Goal: Information Seeking & Learning: Learn about a topic

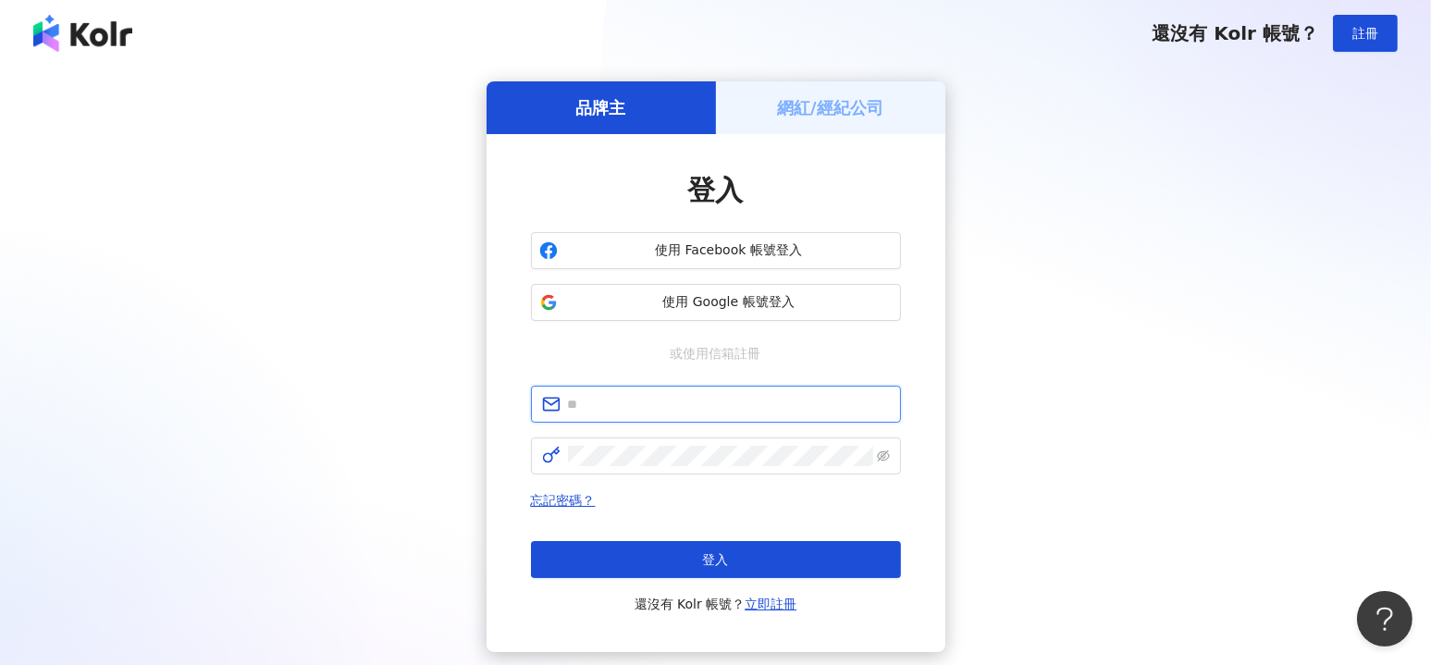
click at [687, 399] on input "text" at bounding box center [729, 404] width 322 height 20
type input "**********"
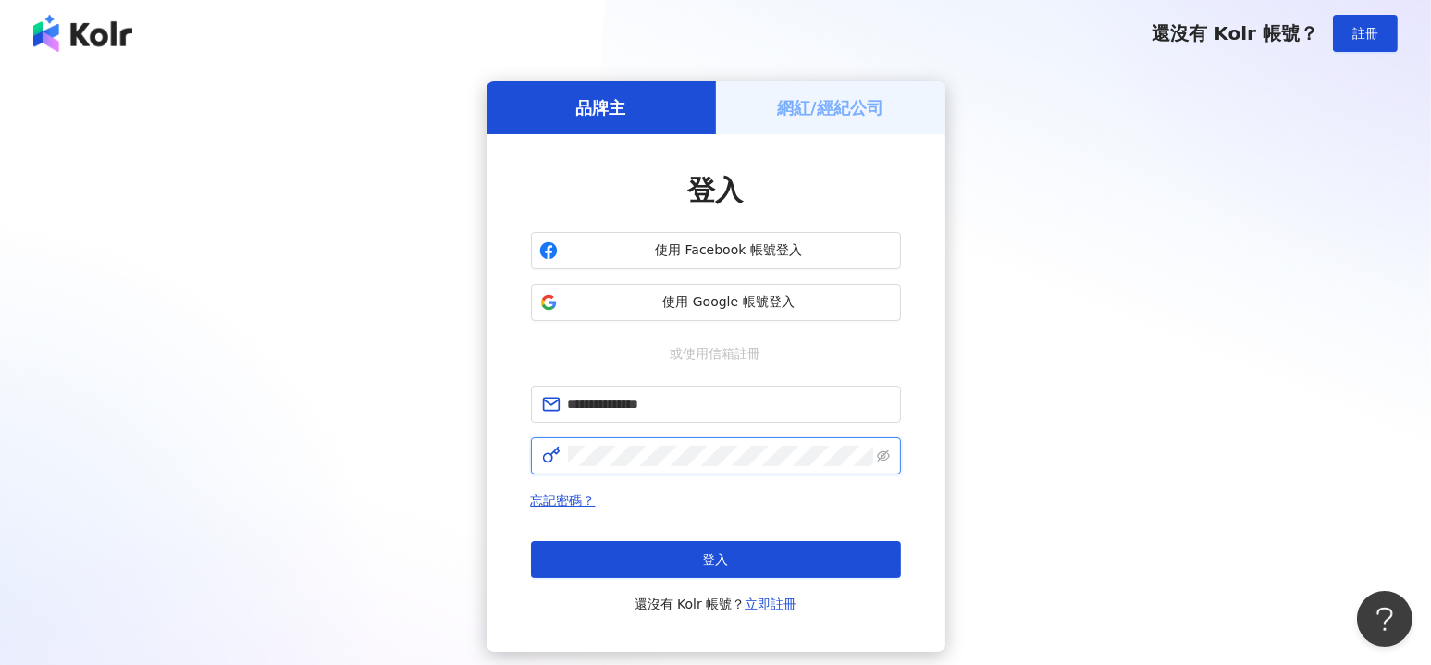
click button "登入" at bounding box center [716, 559] width 370 height 37
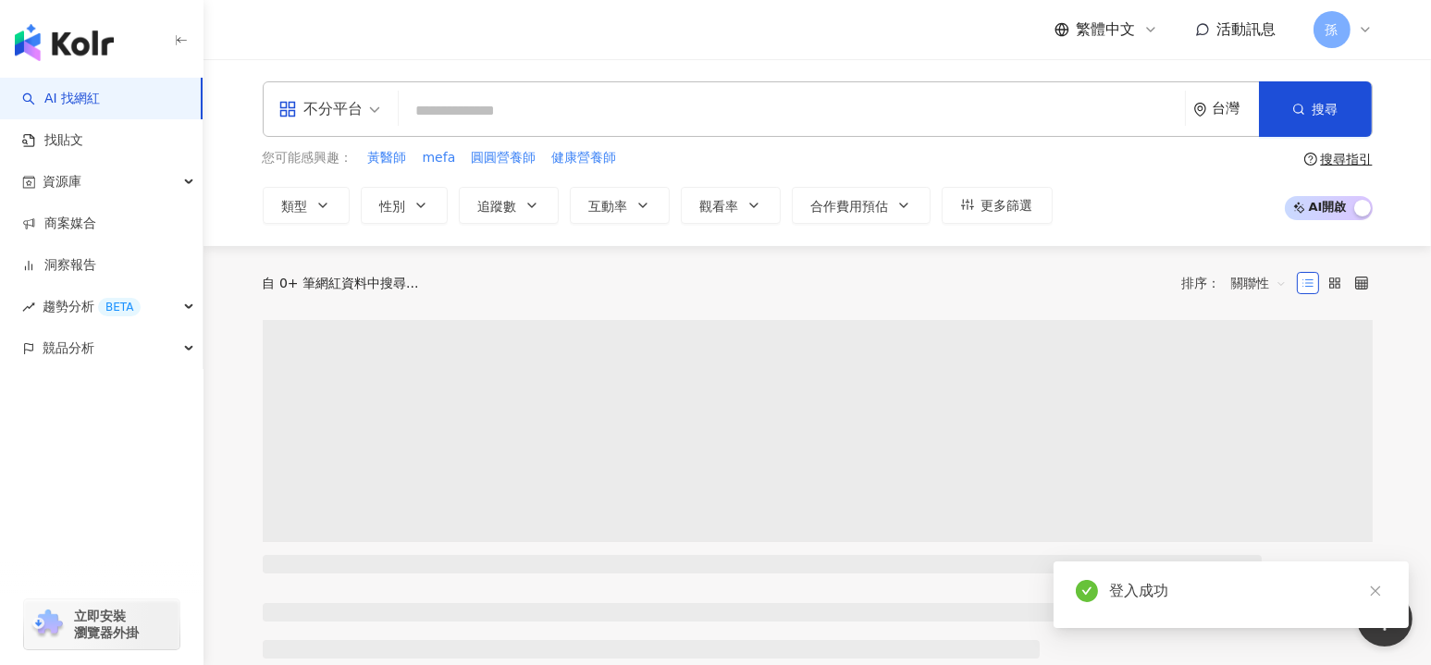
click at [449, 111] on input "search" at bounding box center [792, 110] width 772 height 35
type input "*****"
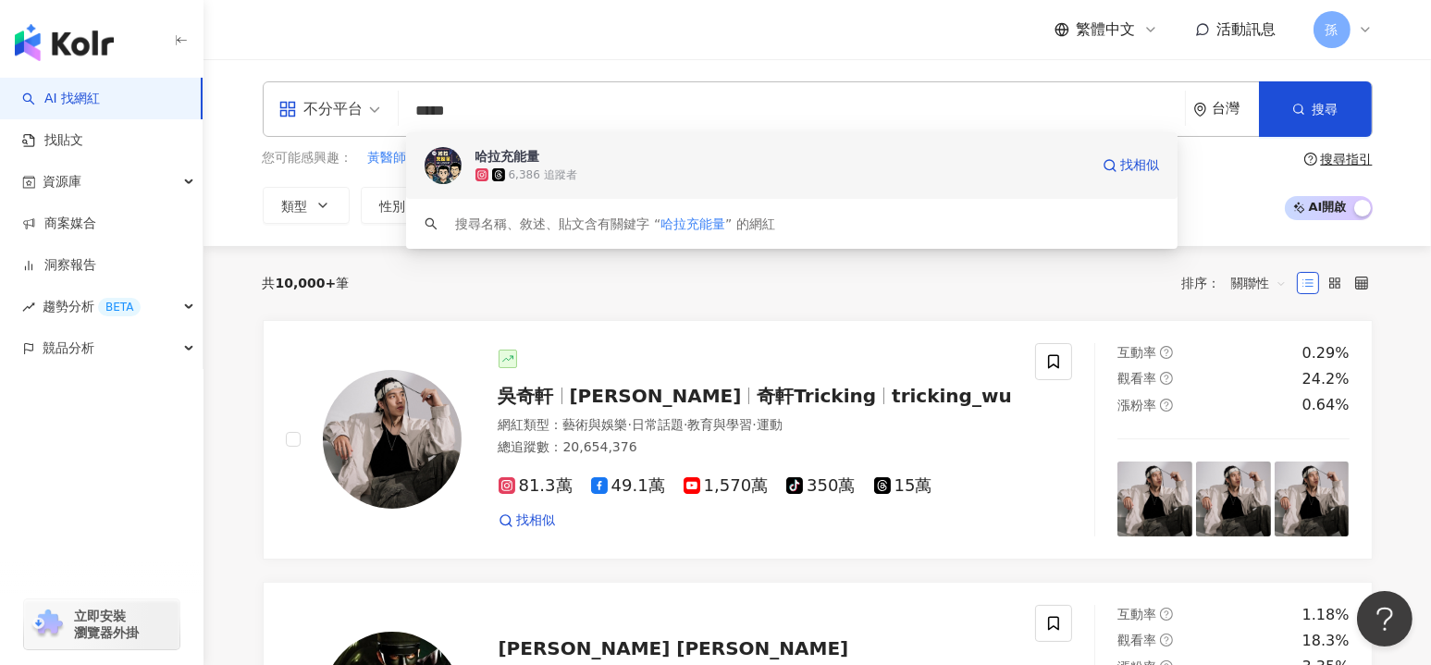
click at [532, 153] on div "哈拉充能量" at bounding box center [507, 156] width 65 height 19
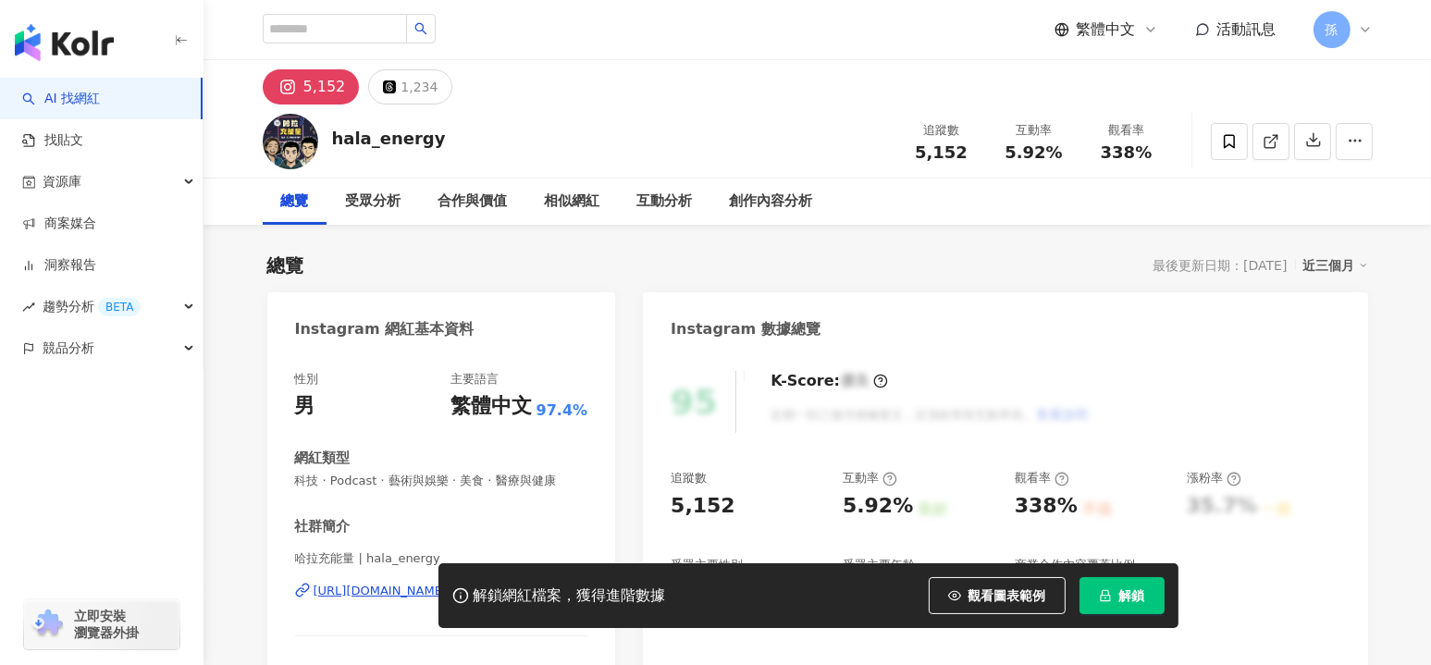
click at [1124, 598] on span "解鎖" at bounding box center [1132, 595] width 26 height 15
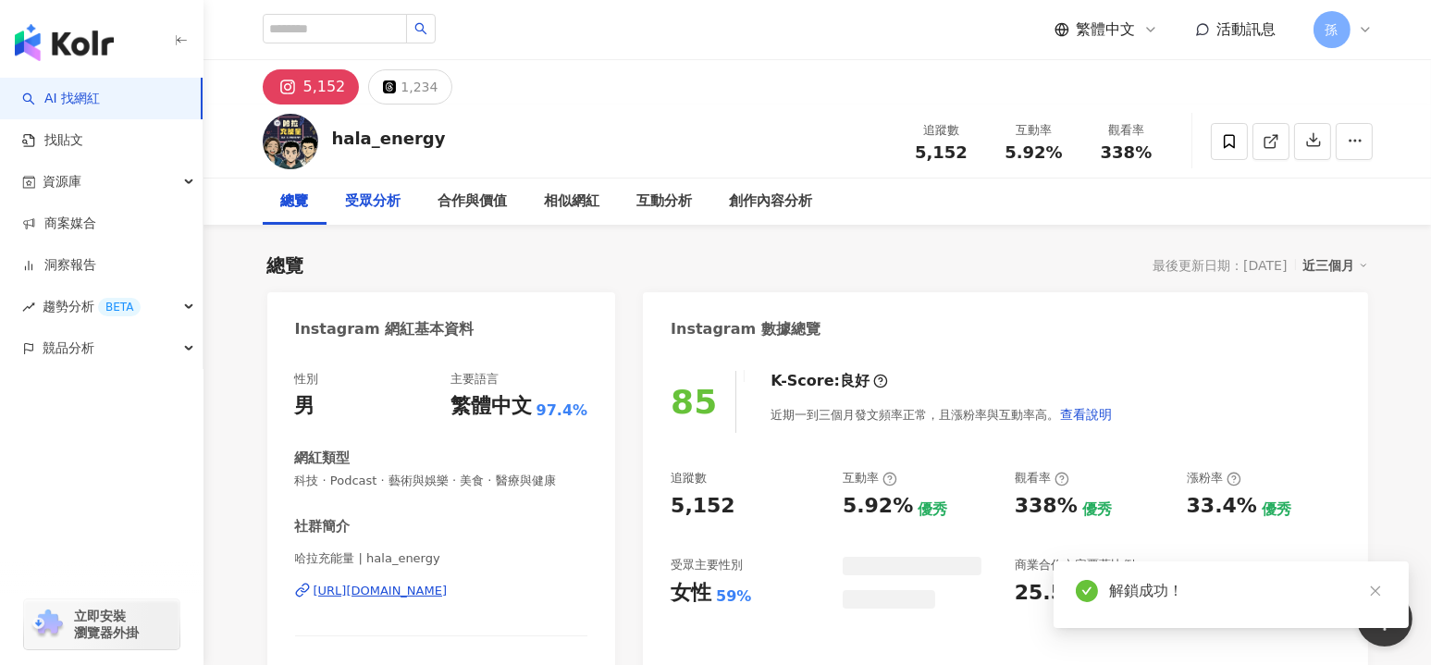
click at [375, 203] on div "受眾分析" at bounding box center [374, 202] width 56 height 22
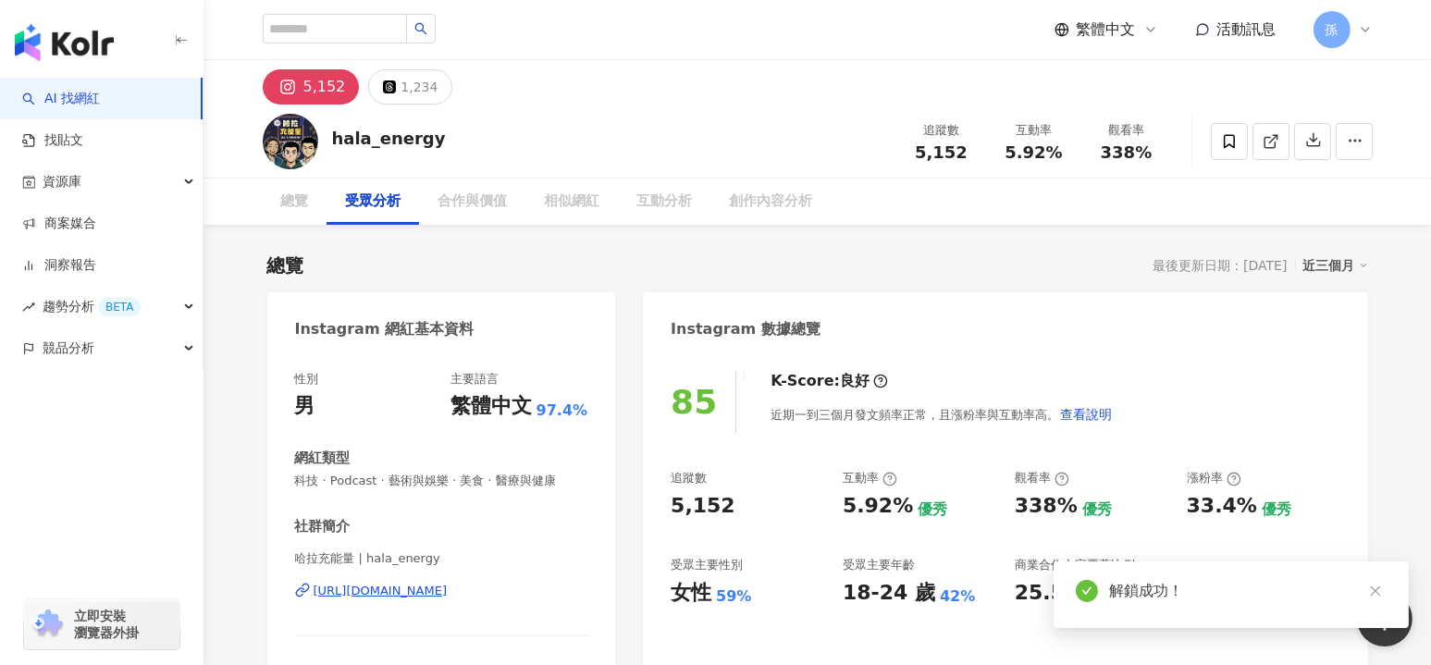
scroll to position [1580, 0]
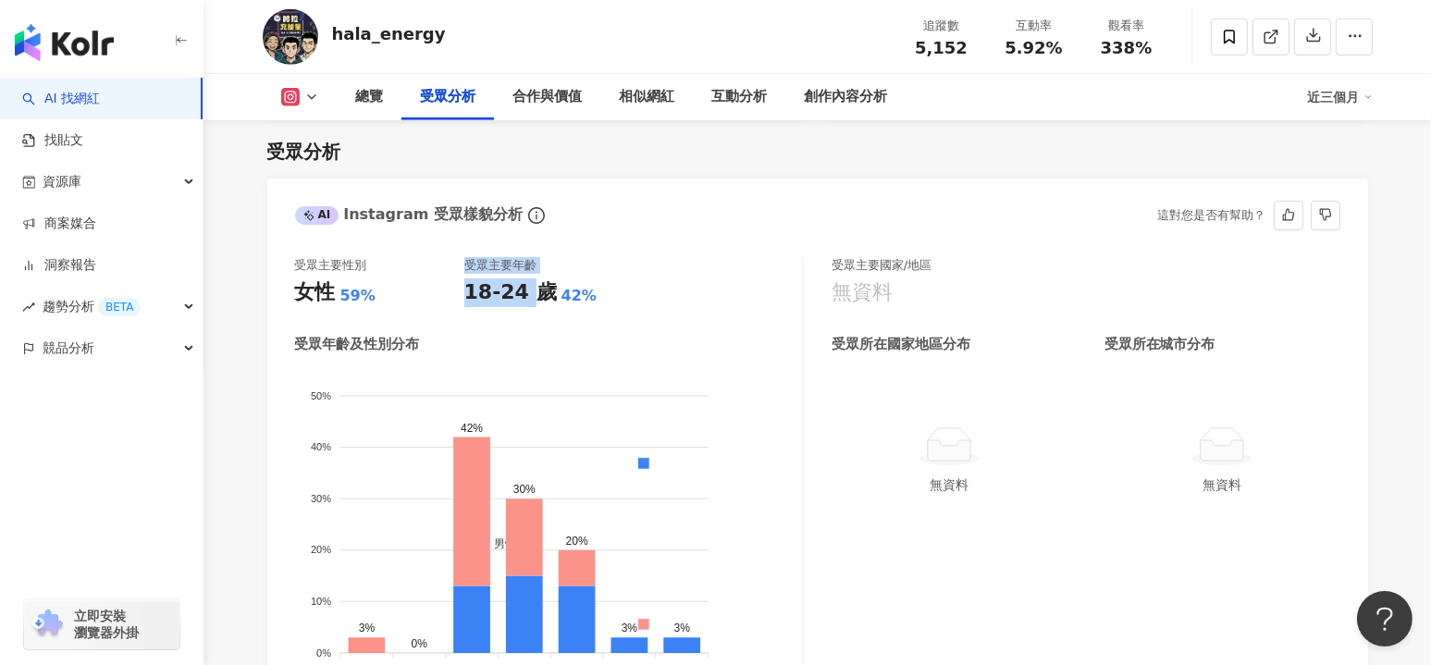
drag, startPoint x: 462, startPoint y: 290, endPoint x: 524, endPoint y: 294, distance: 62.2
click at [524, 294] on div "受眾主要性別 女性 59% 受眾主要年齡 18-24 歲 42%" at bounding box center [549, 282] width 508 height 50
click at [592, 299] on div "18-24 歲 42%" at bounding box center [548, 292] width 169 height 29
click at [593, 299] on div "18-24 歲 42%" at bounding box center [548, 292] width 169 height 29
drag, startPoint x: 457, startPoint y: 292, endPoint x: 578, endPoint y: 295, distance: 121.2
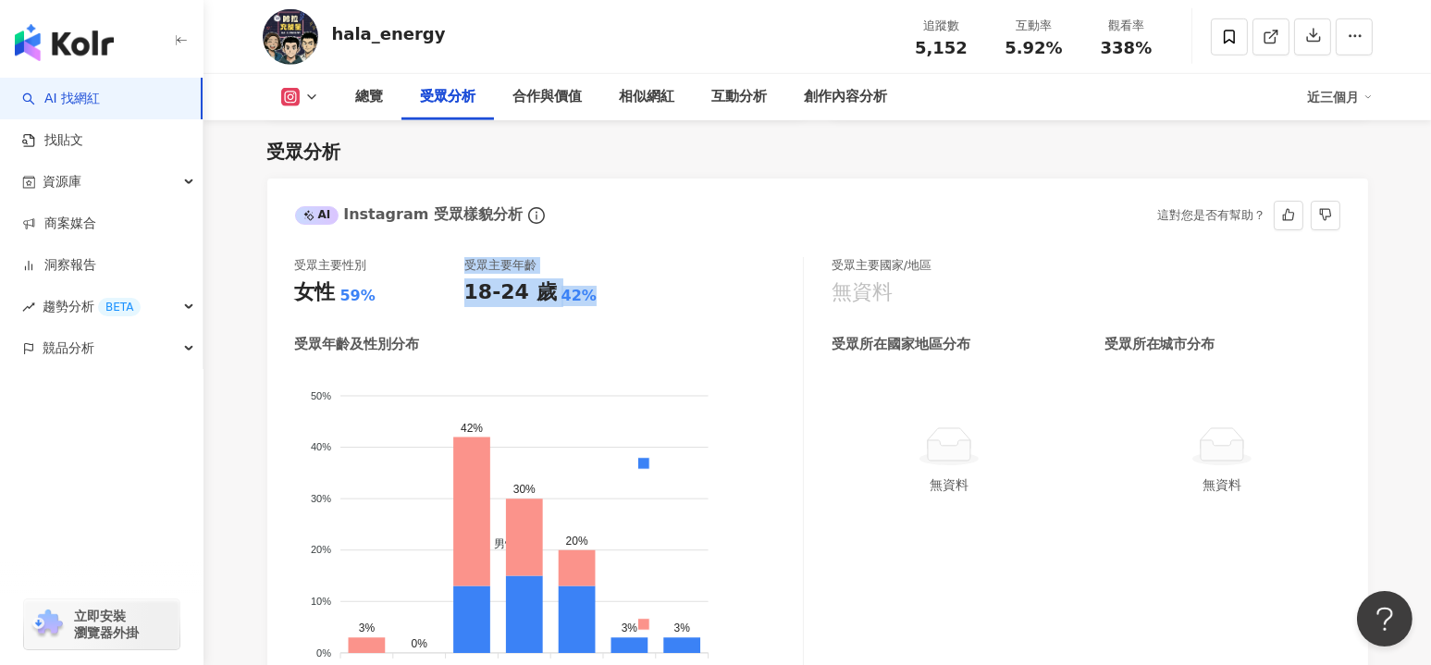
click at [576, 295] on div "受眾主要性別 女性 59% 受眾主要年齡 18-24 歲 42%" at bounding box center [549, 282] width 508 height 50
click at [618, 294] on div "18-24 歲 42%" at bounding box center [548, 292] width 169 height 29
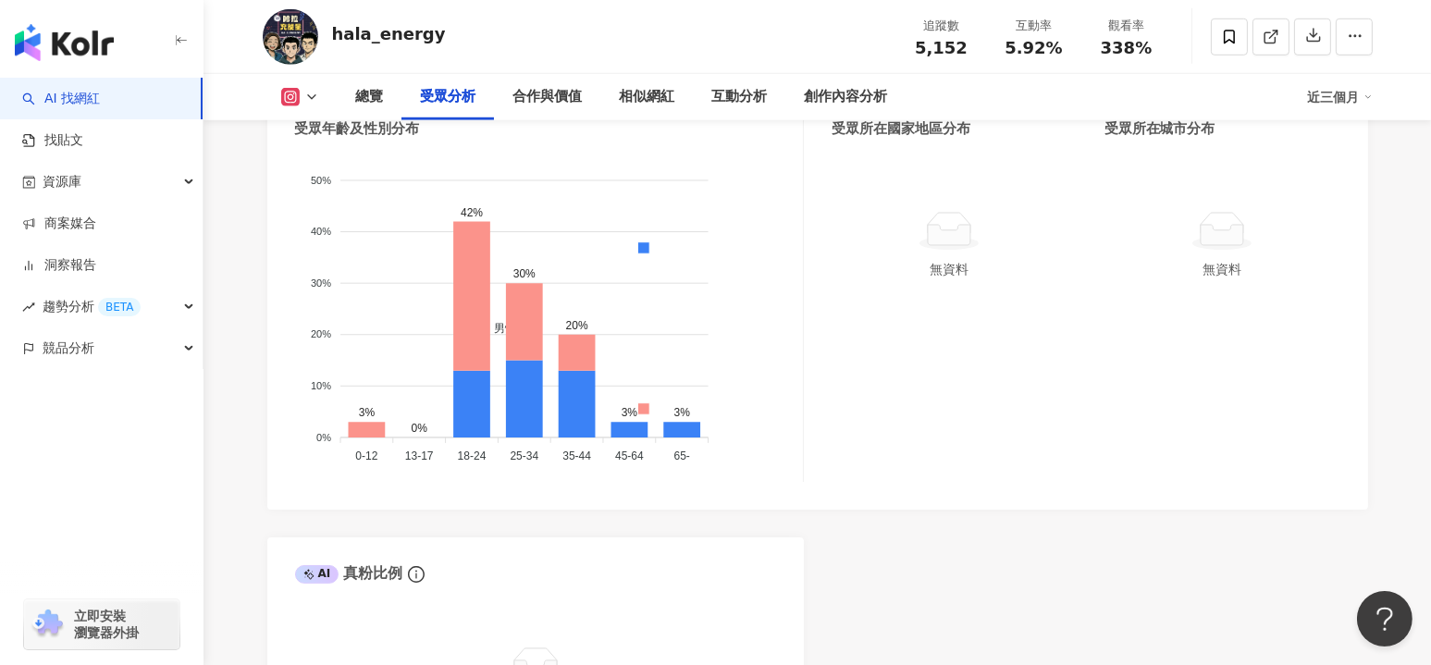
scroll to position [1827, 0]
